Goal: Task Accomplishment & Management: Complete application form

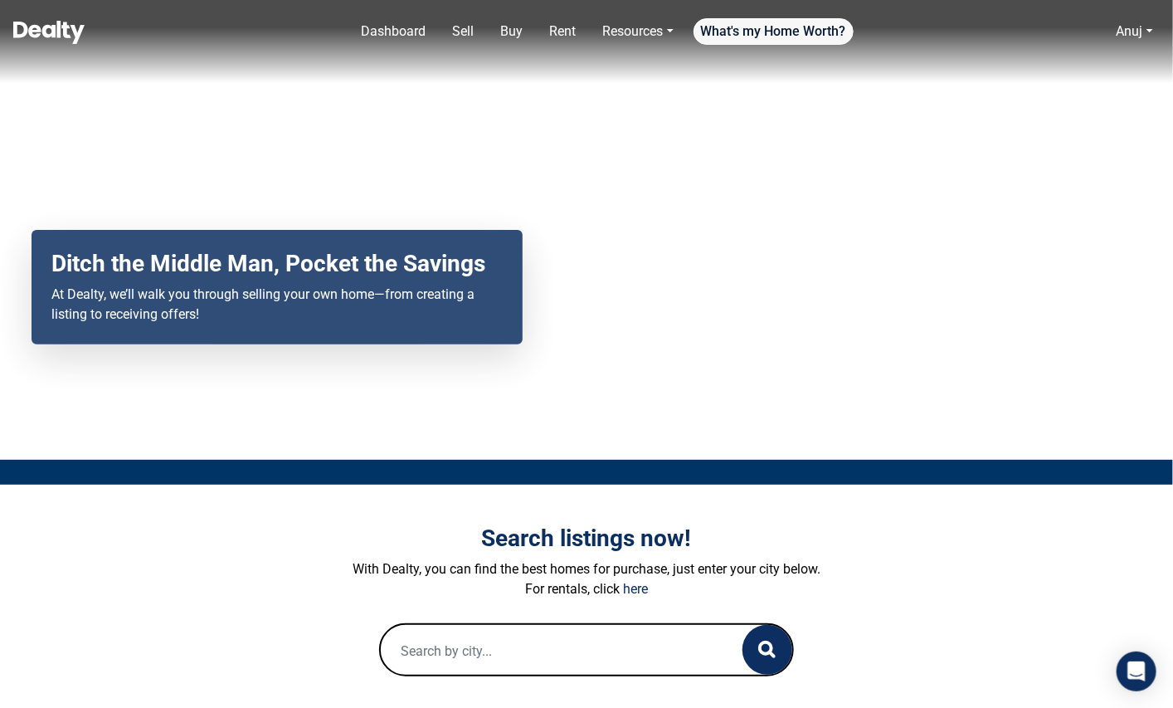
click at [751, 27] on link "What's my Home Worth?" at bounding box center [773, 31] width 160 height 27
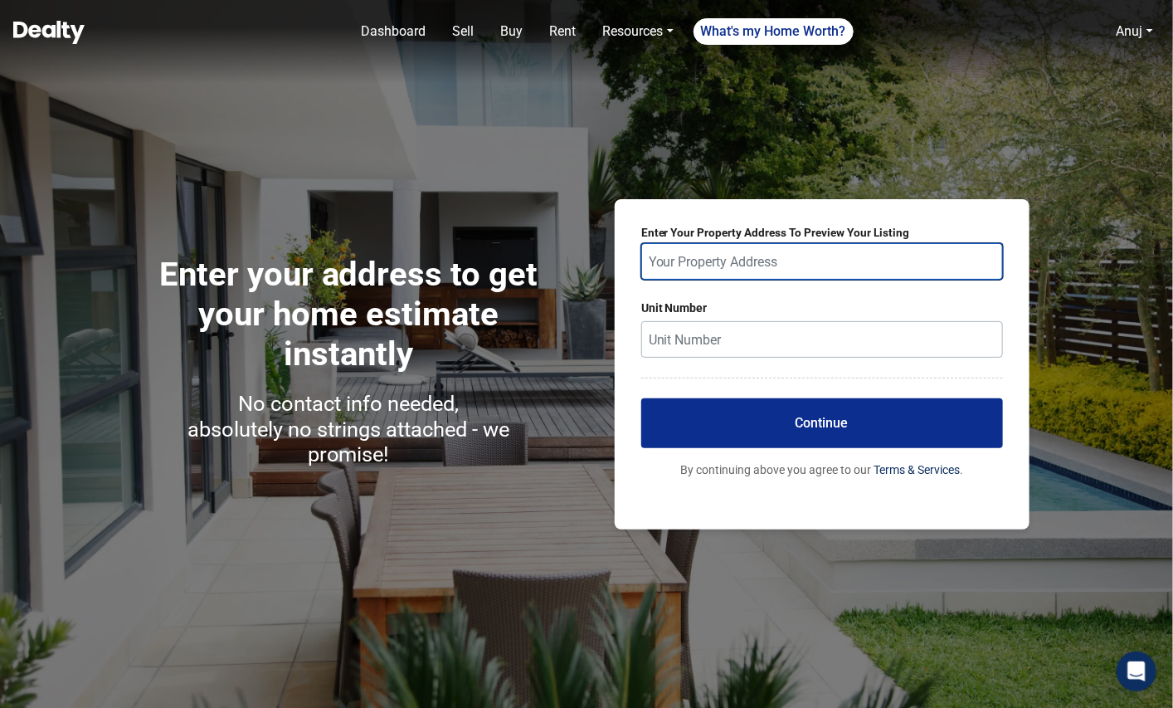
click at [740, 257] on input "text" at bounding box center [822, 261] width 362 height 36
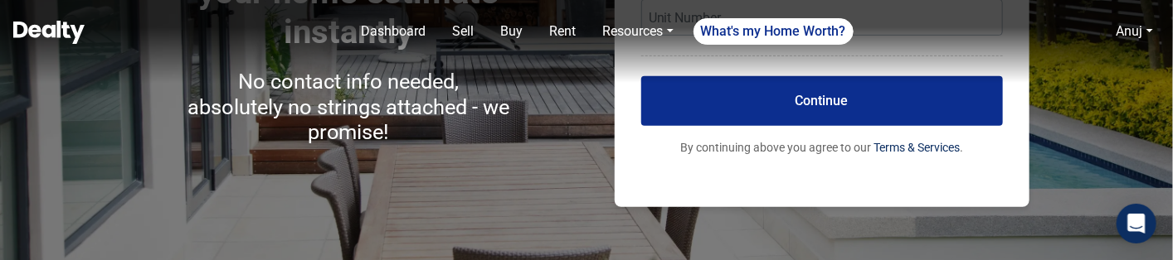
scroll to position [309, 0]
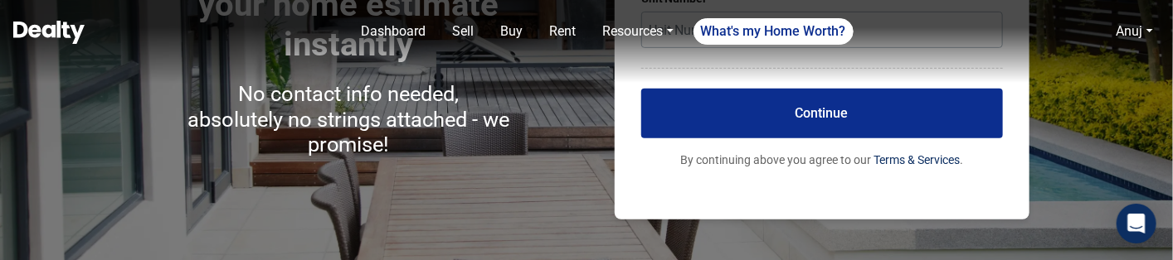
click at [715, 117] on button "Continue" at bounding box center [822, 114] width 362 height 50
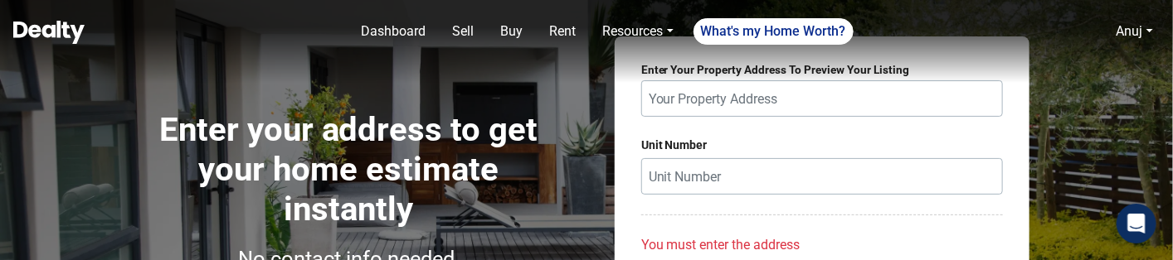
scroll to position [153, 0]
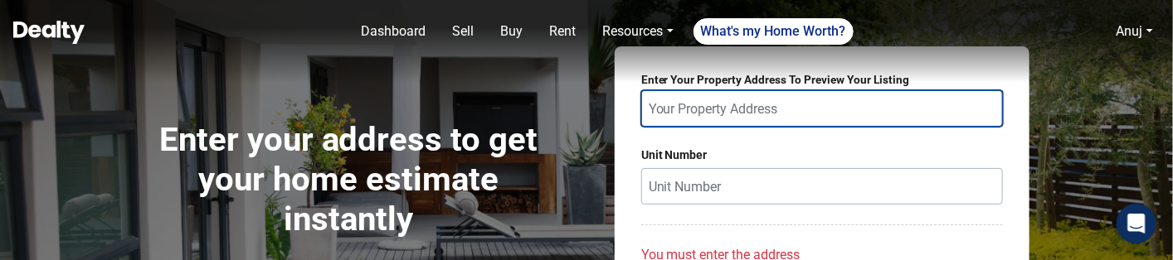
click at [706, 118] on input "text" at bounding box center [822, 108] width 362 height 36
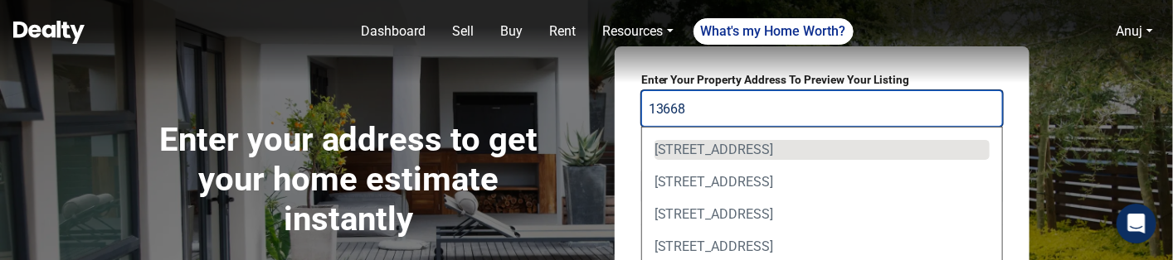
click at [720, 150] on div "[STREET_ADDRESS]" at bounding box center [821, 150] width 335 height 20
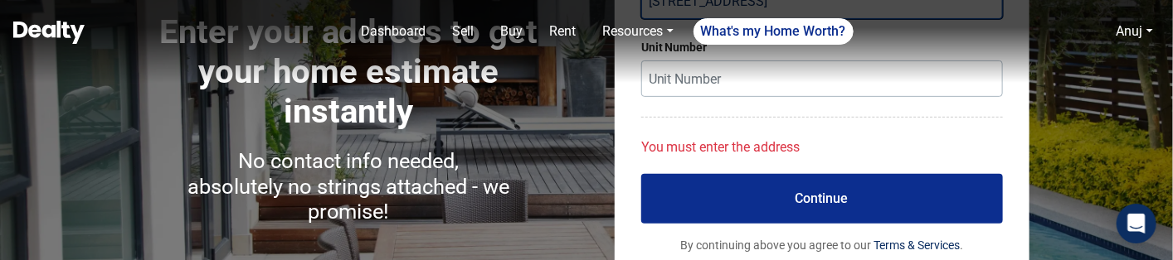
scroll to position [276, 0]
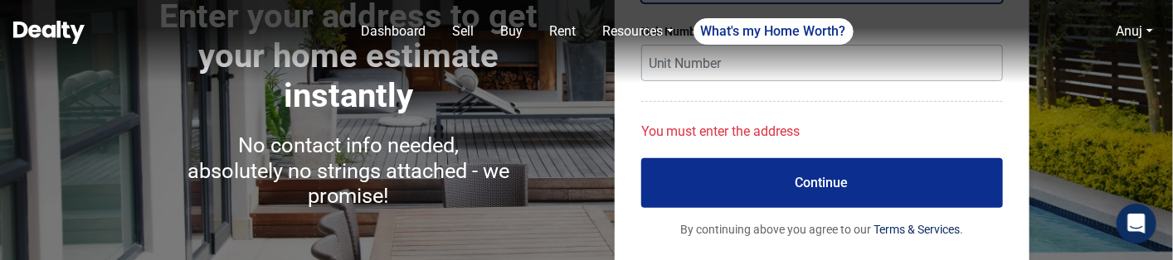
type input "[STREET_ADDRESS]"
click at [717, 182] on button "Continue" at bounding box center [822, 183] width 362 height 50
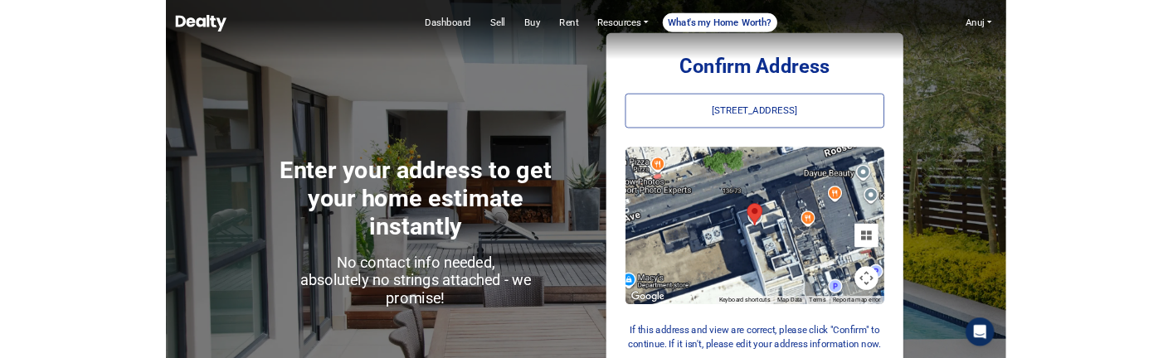
scroll to position [32, 0]
